Goal: Complete application form

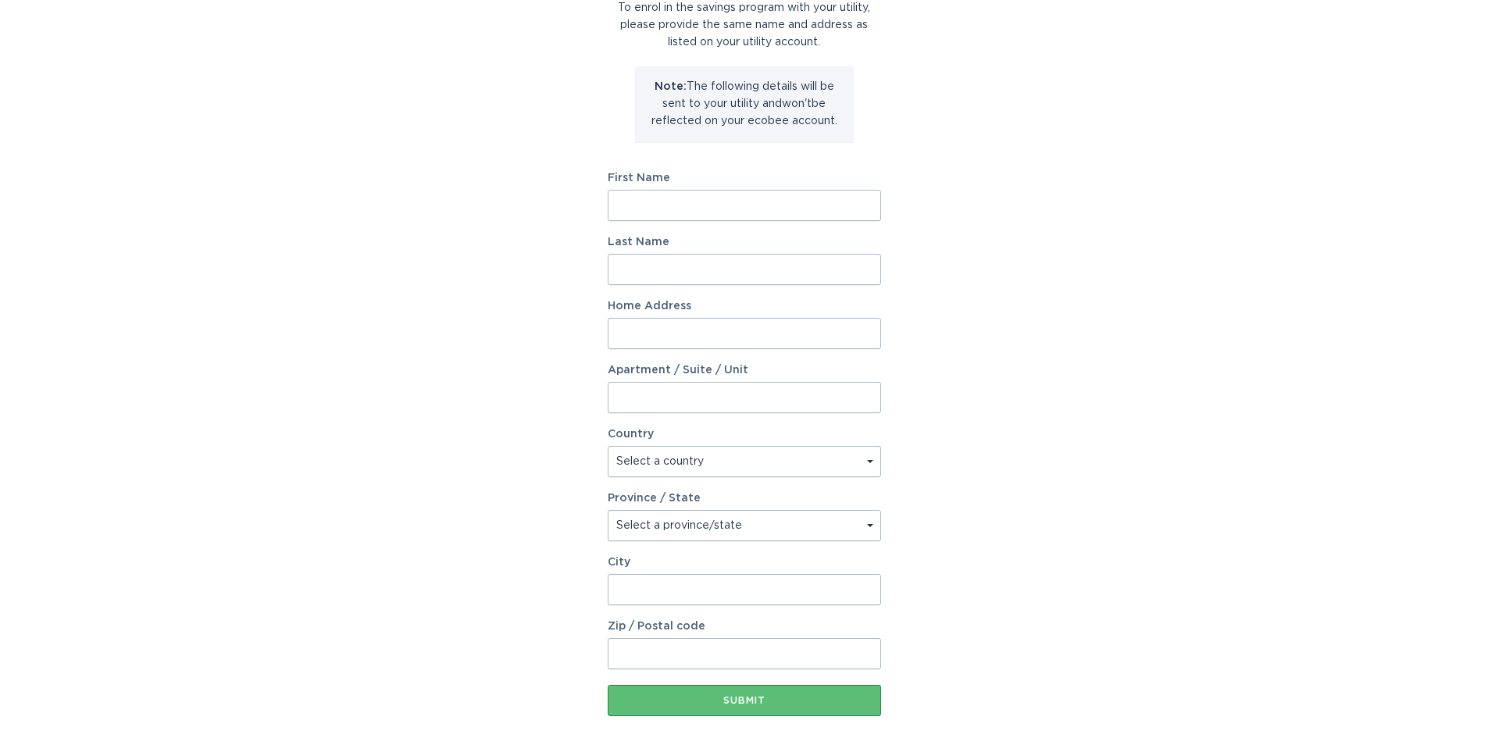
scroll to position [156, 0]
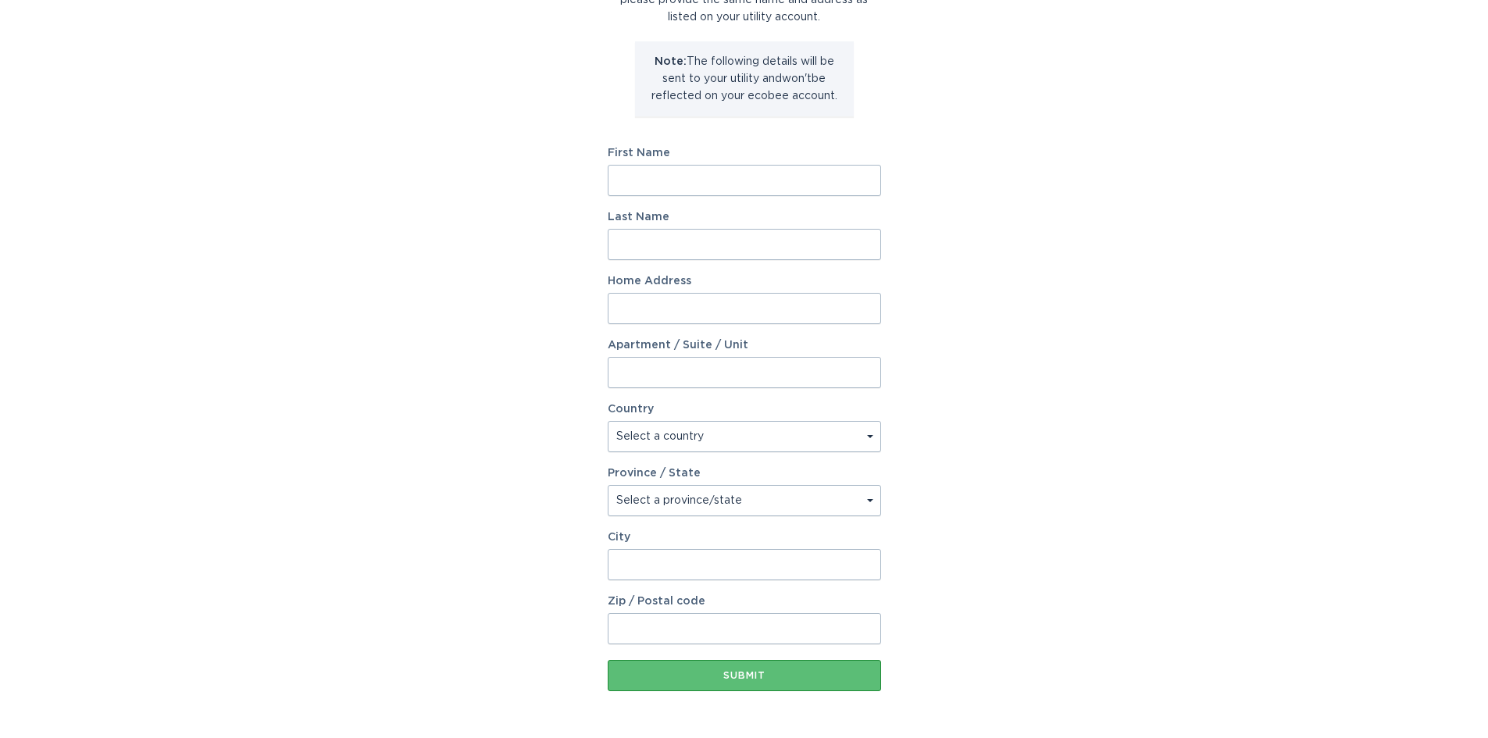
click at [671, 171] on input "First Name" at bounding box center [744, 180] width 273 height 31
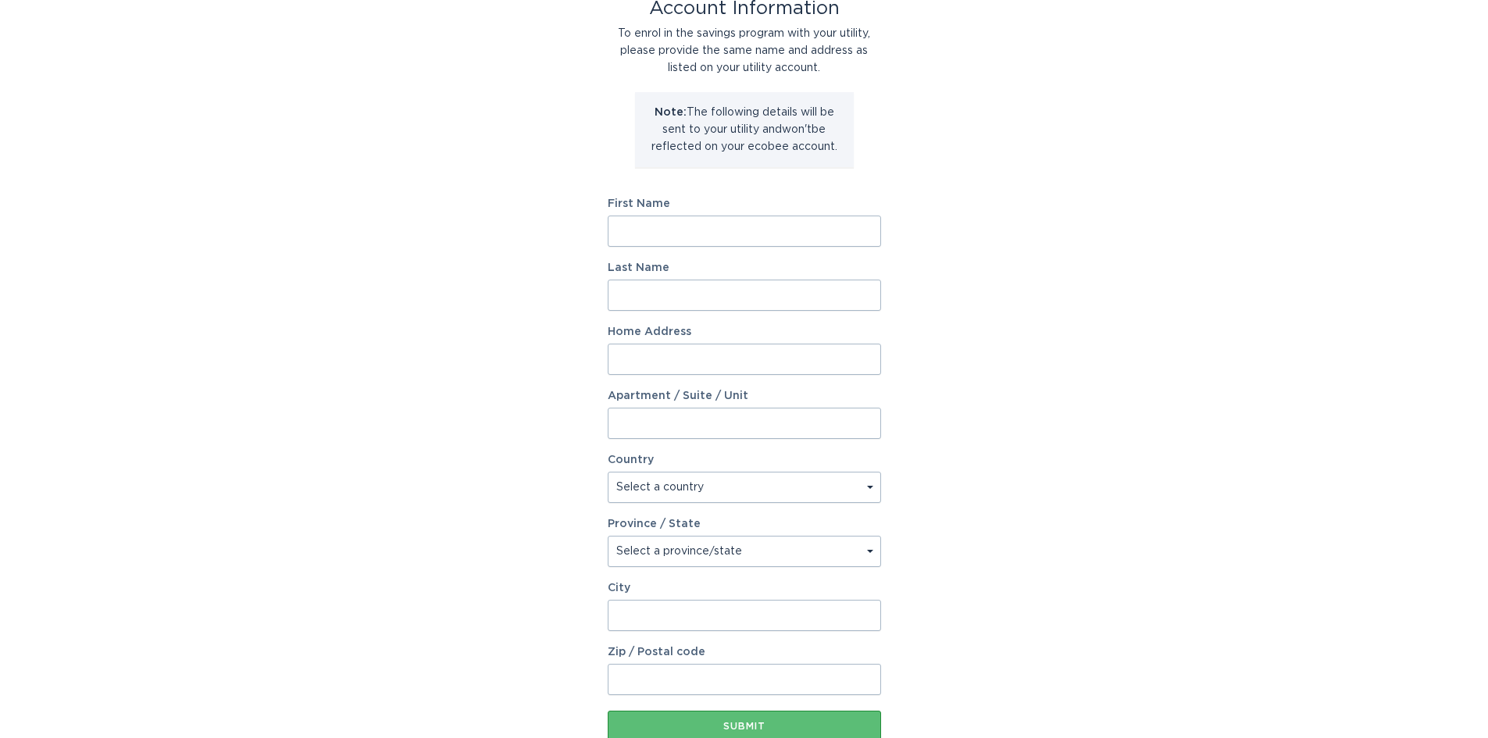
scroll to position [78, 0]
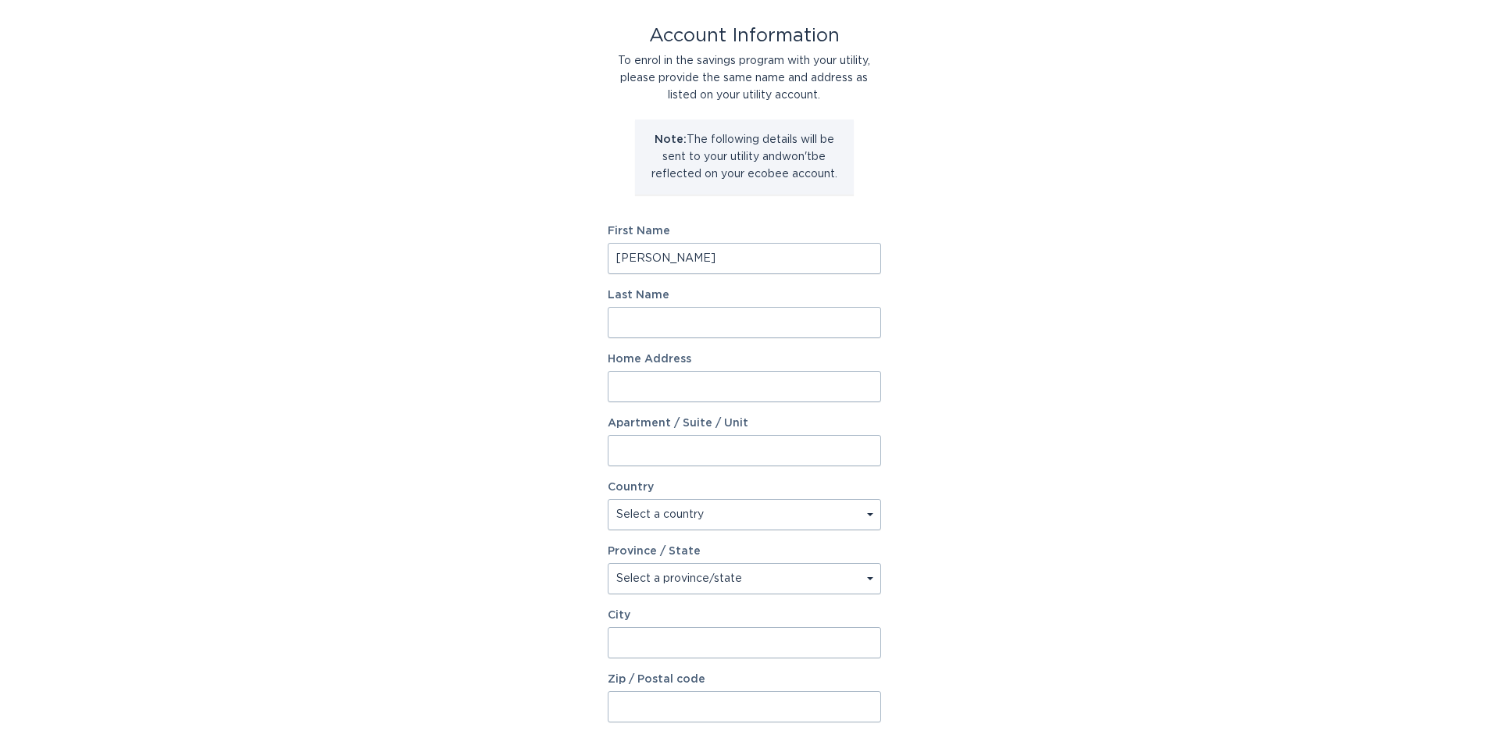
type input "Shravan Karthik"
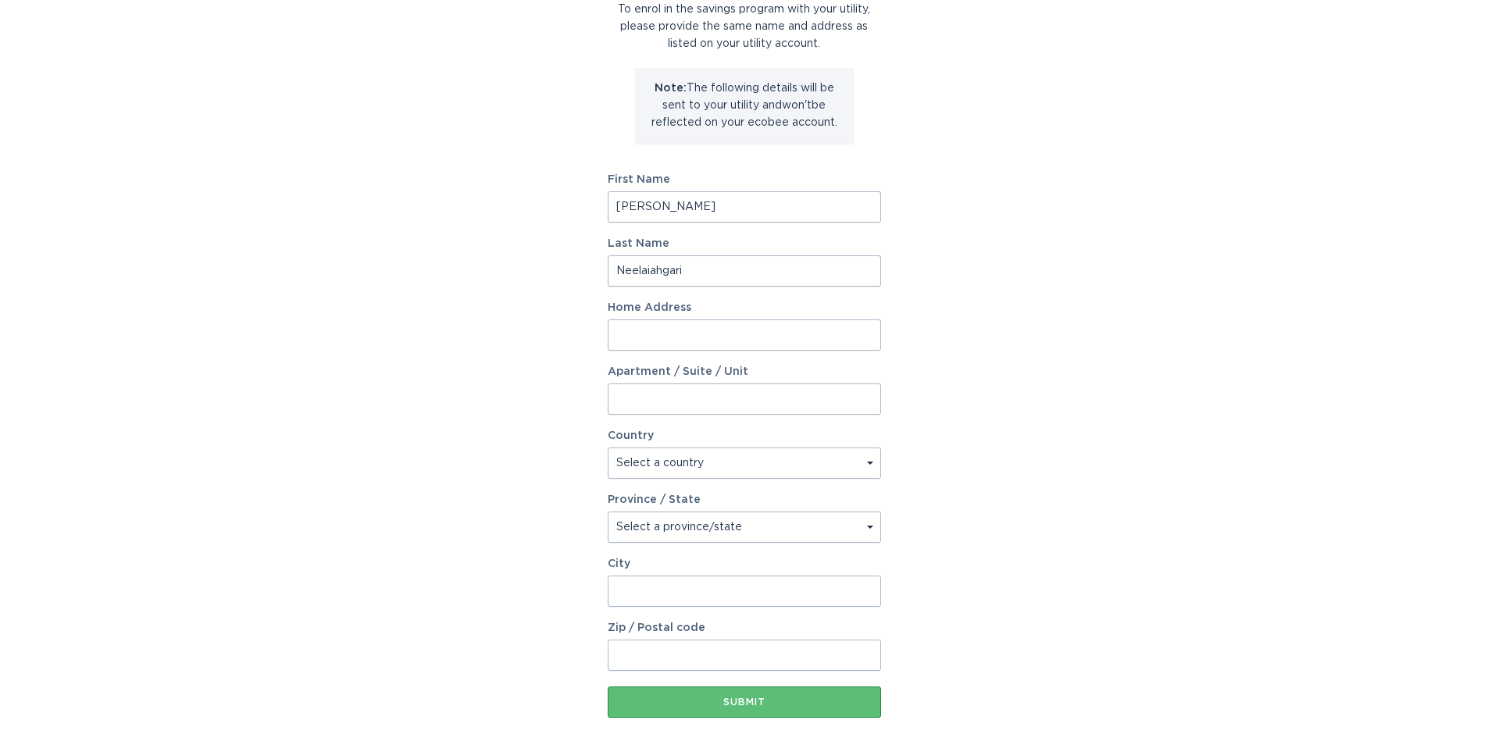
scroll to position [156, 0]
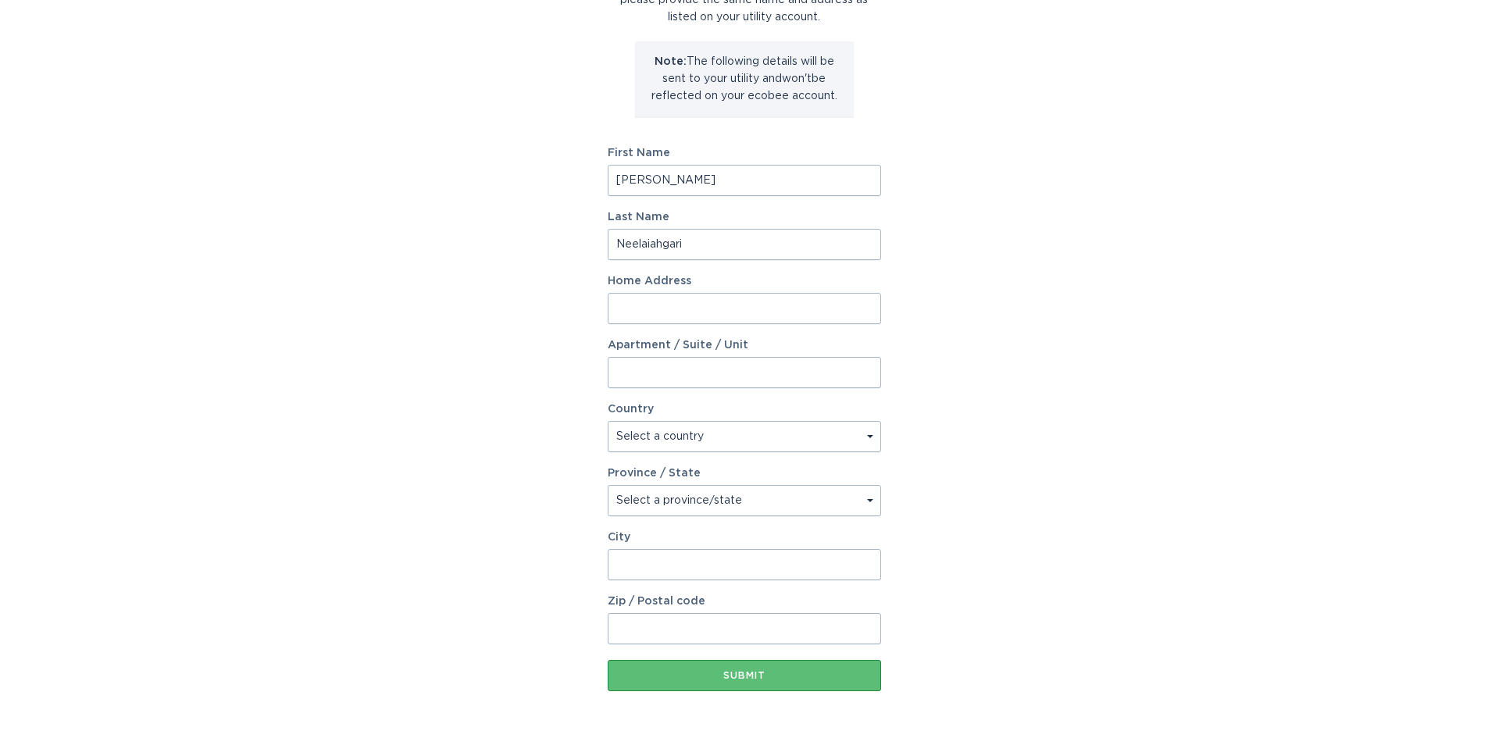
type input "Neelaiahgari"
click at [766, 306] on input "Home Address" at bounding box center [744, 308] width 273 height 31
type input "1"
type input "4447 W charlie Dr"
click at [686, 438] on select "Select a country Canada USA" at bounding box center [744, 436] width 273 height 31
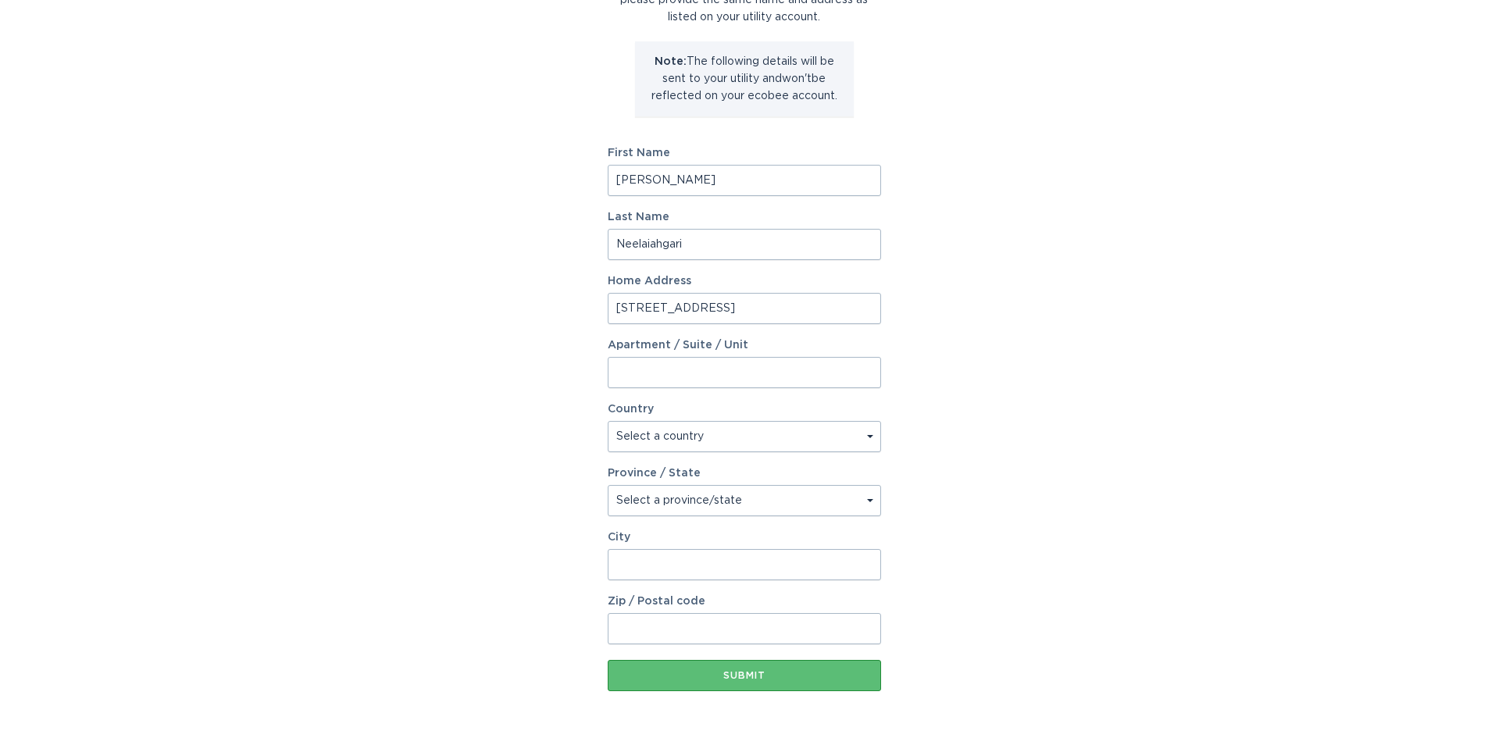
select select "US"
click at [608, 421] on select "Select a country Canada USA" at bounding box center [744, 436] width 273 height 31
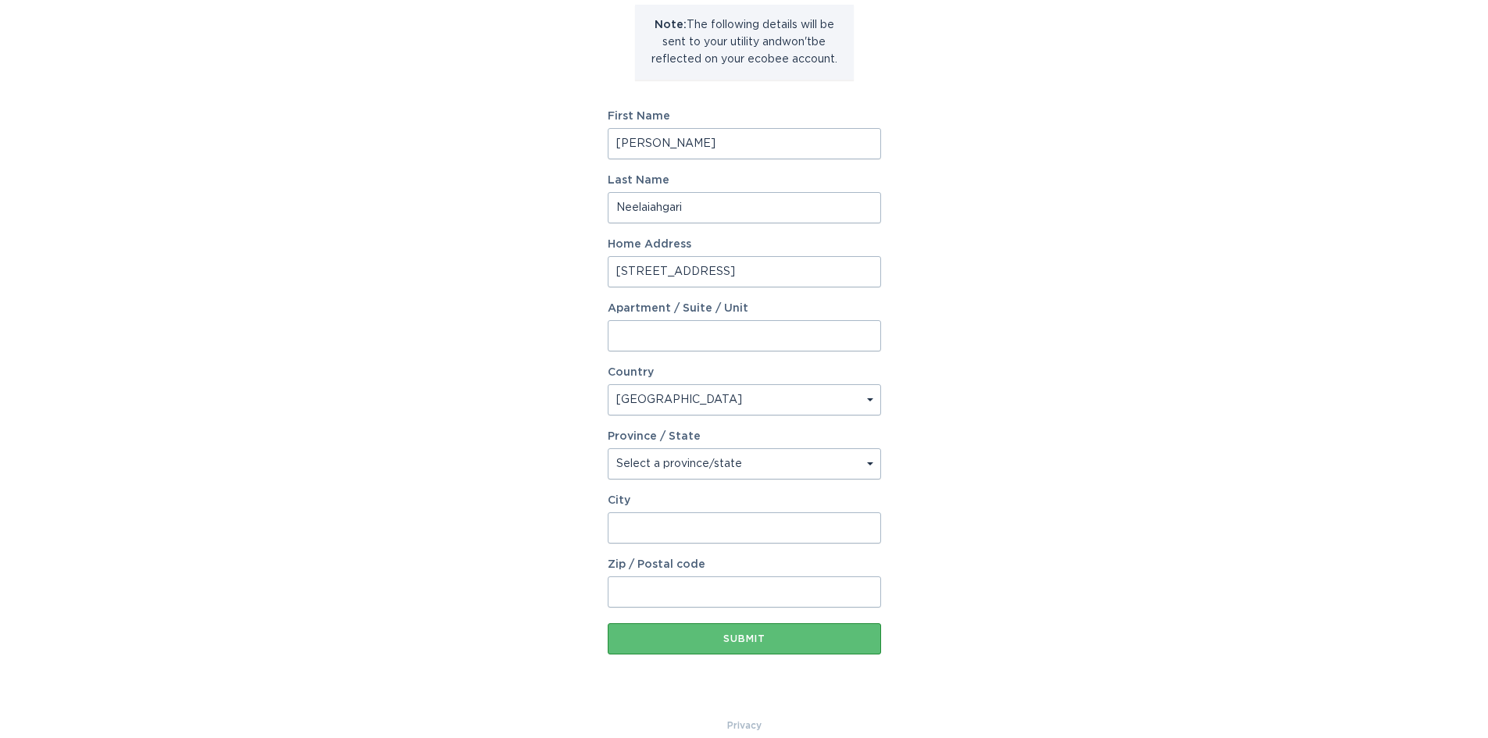
scroll to position [212, 0]
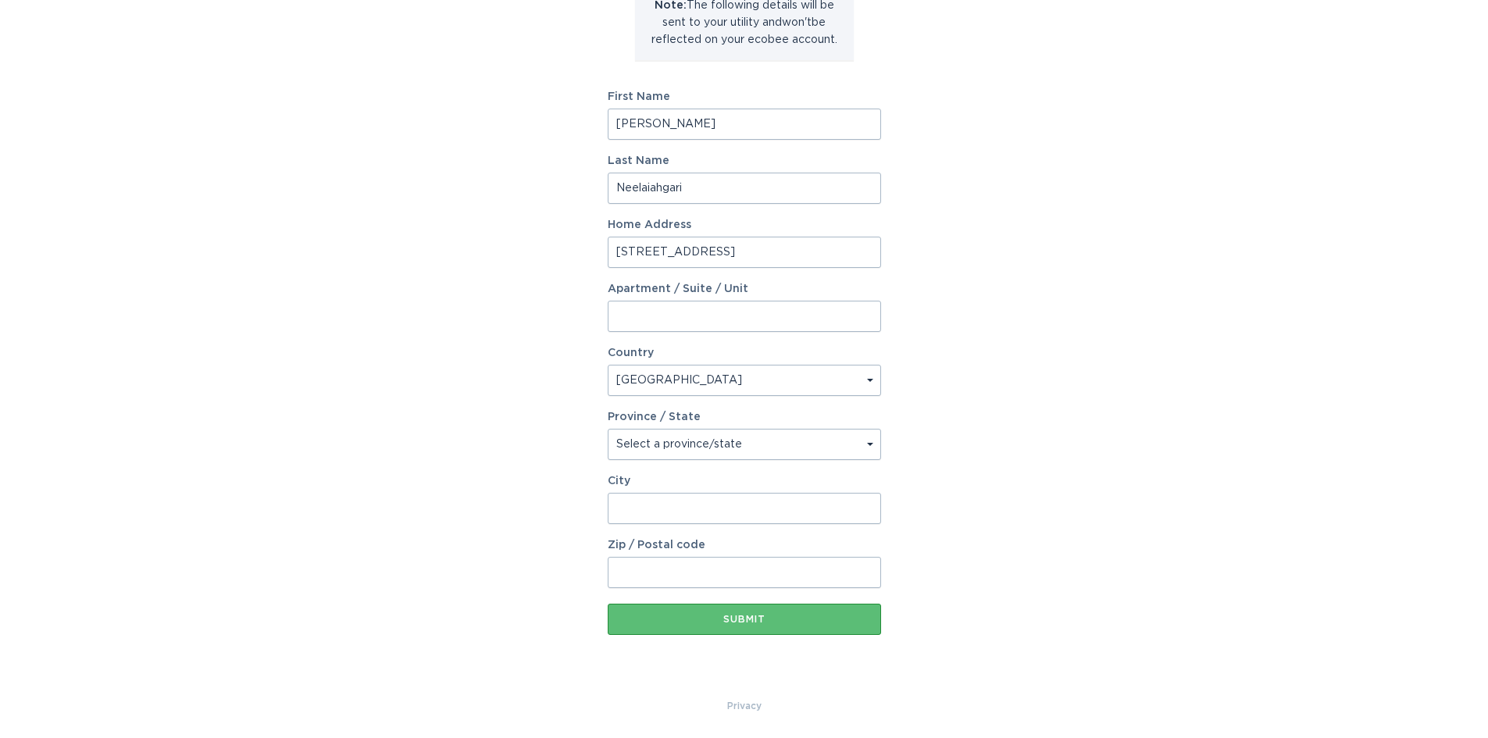
click at [718, 453] on select "Select a province/state Alabama Alaska American Samoa Arizona Arkansas Californ…" at bounding box center [744, 444] width 273 height 31
select select "AZ"
click at [608, 429] on select "Select a province/state Alabama Alaska American Samoa Arizona Arkansas Californ…" at bounding box center [744, 444] width 273 height 31
click at [641, 511] on input "City" at bounding box center [744, 508] width 273 height 31
type input "Phoenix"
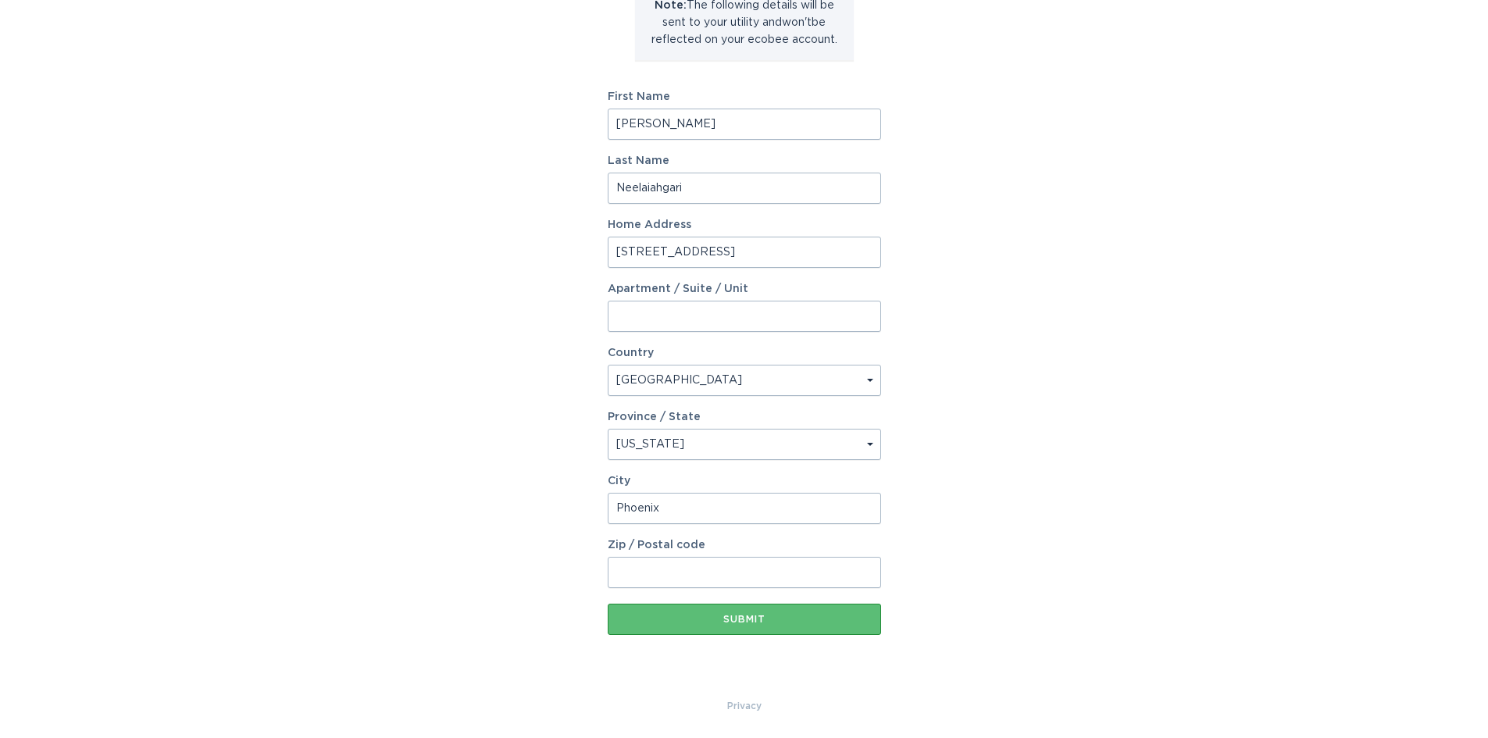
click at [688, 583] on input "Zip / Postal code" at bounding box center [744, 572] width 273 height 31
type input "85022"
drag, startPoint x: 670, startPoint y: 504, endPoint x: 515, endPoint y: 503, distance: 154.6
click at [515, 503] on div "Account Information To enrol in the savings program with your utility, please p…" at bounding box center [744, 265] width 1488 height 863
type input "Santan Valley"
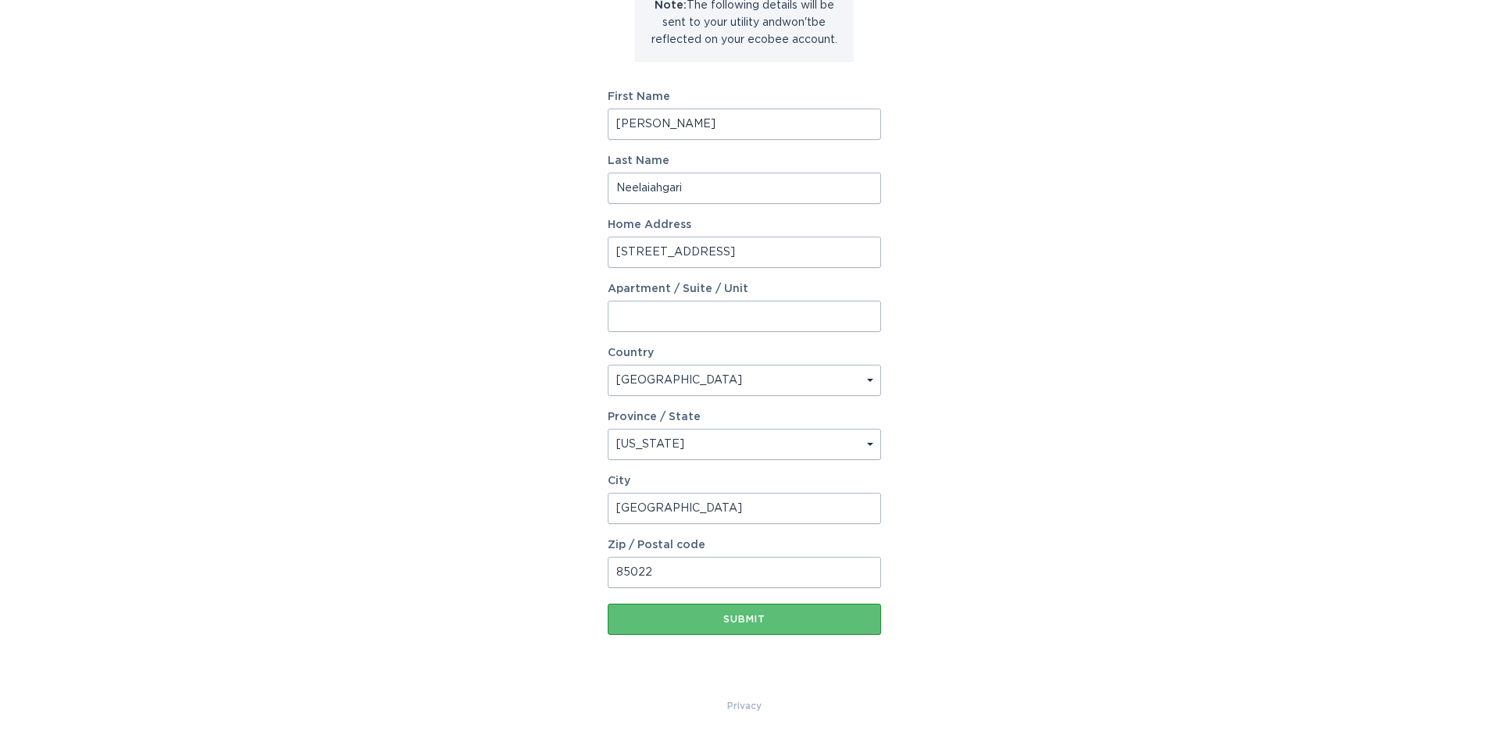
drag, startPoint x: 674, startPoint y: 577, endPoint x: 518, endPoint y: 575, distance: 155.4
click at [518, 575] on div "Account Information To enrol in the savings program with your utility, please p…" at bounding box center [744, 265] width 1488 height 863
type input "85144"
click at [772, 623] on div "Submit" at bounding box center [744, 619] width 258 height 9
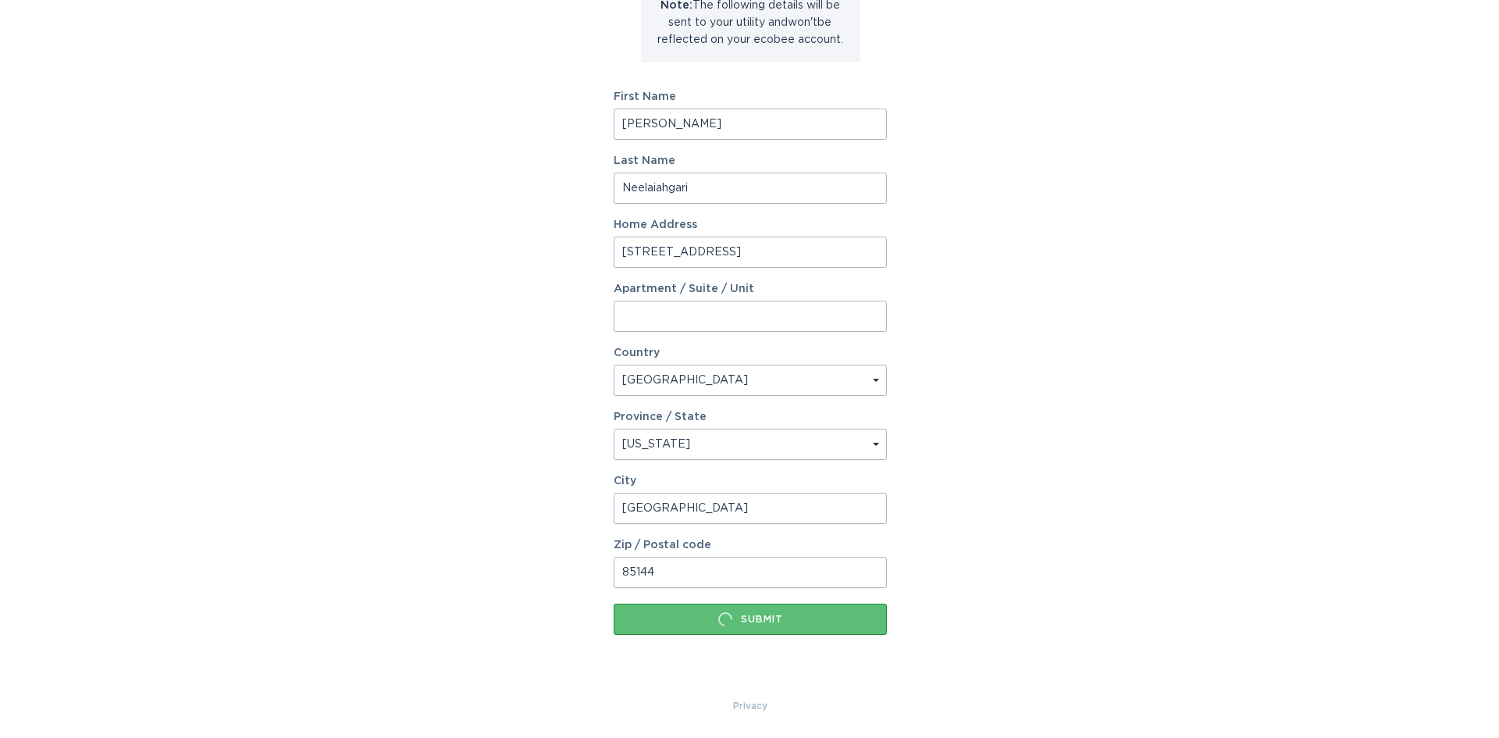
scroll to position [0, 0]
